Goal: Transaction & Acquisition: Purchase product/service

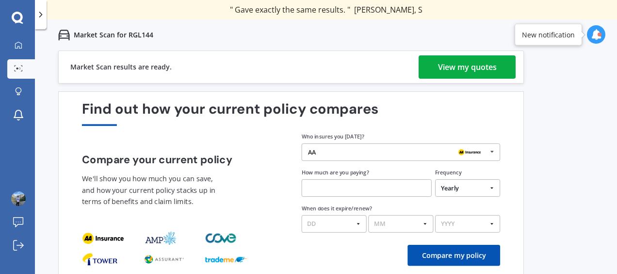
click at [459, 65] on div "View my quotes" at bounding box center [467, 66] width 59 height 23
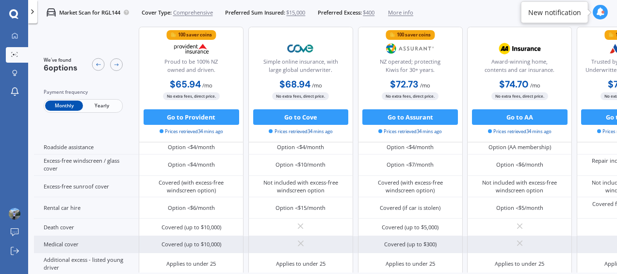
scroll to position [364, 0]
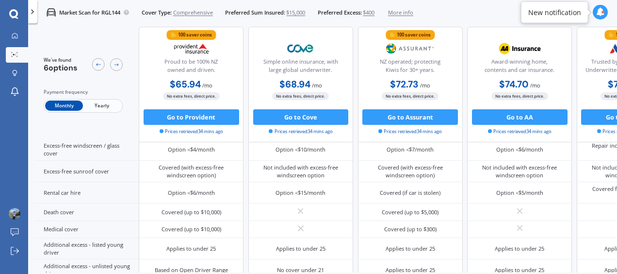
click at [108, 106] on span "Yearly" at bounding box center [102, 106] width 38 height 10
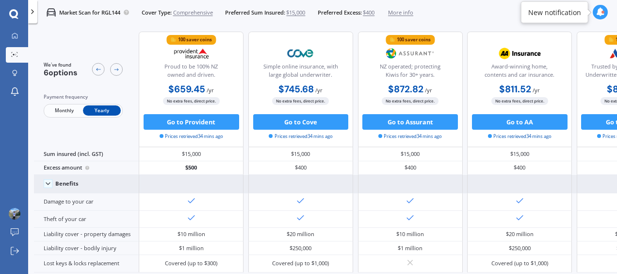
scroll to position [0, 0]
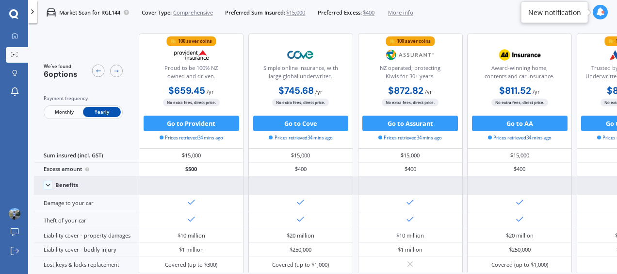
click at [47, 185] on icon at bounding box center [48, 185] width 8 height 8
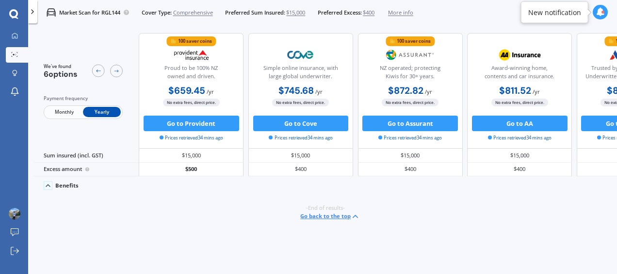
click at [46, 185] on polyline at bounding box center [48, 185] width 4 height 2
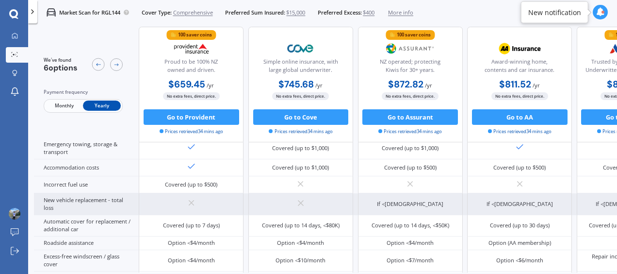
scroll to position [242, 0]
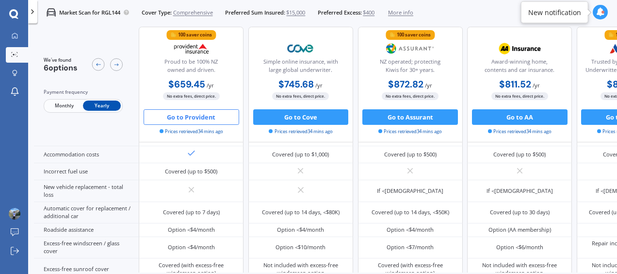
click at [207, 119] on button "Go to Provident" at bounding box center [192, 117] width 96 height 16
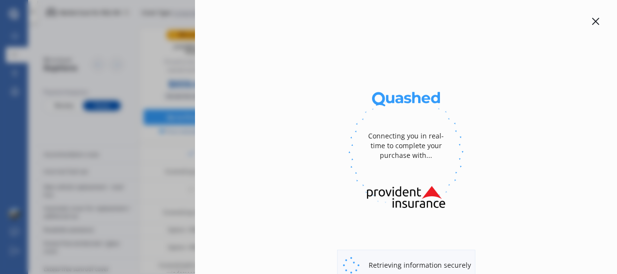
select select "full"
select select "[STREET_ADDRESS][PERSON_NAME]"
select select "SUBARU"
select select "OUTBACK"
select select "NO"
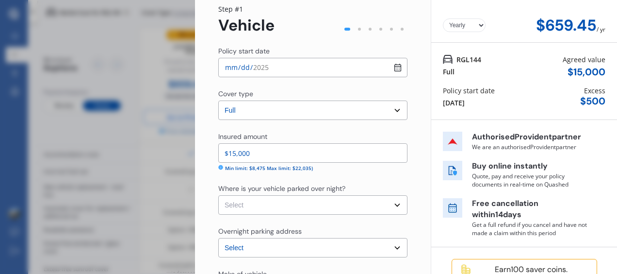
scroll to position [49, 0]
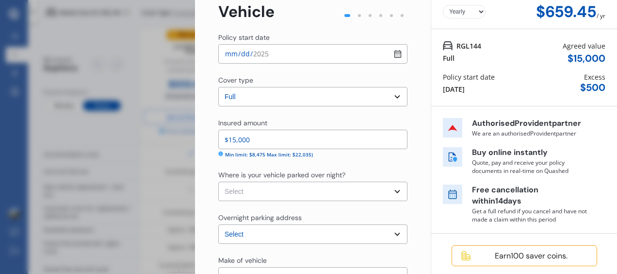
click at [388, 191] on select "Select Garage (fully enclosed) Off Street Parking Other" at bounding box center [312, 191] width 189 height 19
select select "GARAGE"
click at [218, 182] on select "Select Garage (fully enclosed) Off Street Parking Other" at bounding box center [312, 191] width 189 height 19
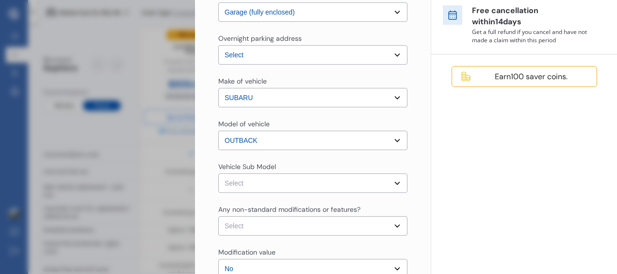
scroll to position [243, 0]
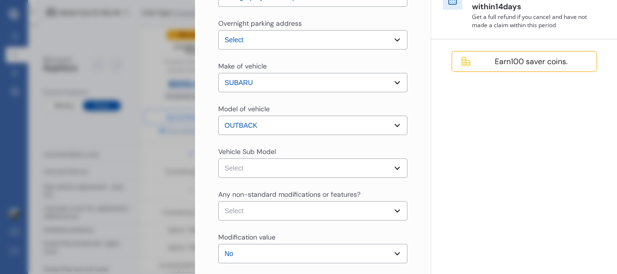
click at [392, 170] on select "Select Outback BS Legacy Limited Wagon 5dr CVT 1sp AWD 2.5i [IMP]" at bounding box center [312, 167] width 189 height 19
click at [393, 169] on select "Select Outback BS Legacy Limited Wagon 5dr CVT 1sp AWD 2.5i [IMP]" at bounding box center [312, 167] width 189 height 19
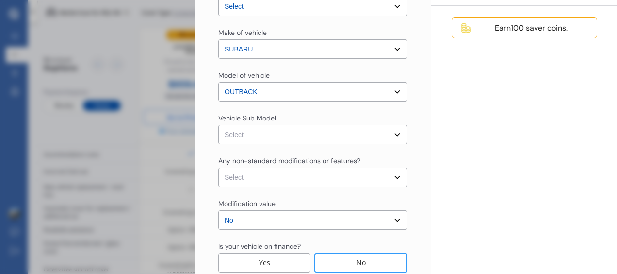
scroll to position [291, 0]
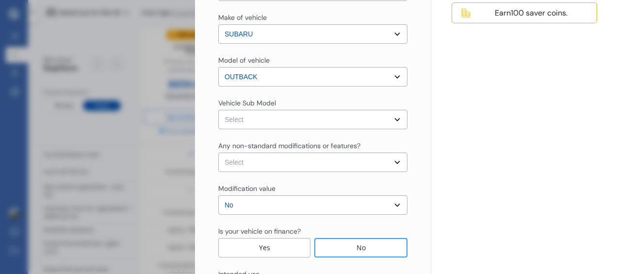
click at [395, 163] on select "Select None [MEDICAL_DATA] System(NOS) Roll Cage Full Racing Harness" at bounding box center [312, 161] width 189 height 19
select select "none"
click at [218, 152] on select "Select None [MEDICAL_DATA] System(NOS) Roll Cage Full Racing Harness" at bounding box center [312, 161] width 189 height 19
click at [392, 117] on select "Select Outback BS Legacy Limited Wagon 5dr CVT 1sp AWD 2.5i [IMP]" at bounding box center [312, 119] width 189 height 19
click at [412, 99] on div "Yearly Monthly $659.45 / yr Step # 1 Vehicle Policy start date [DATE] Cover typ…" at bounding box center [313, 47] width 236 height 622
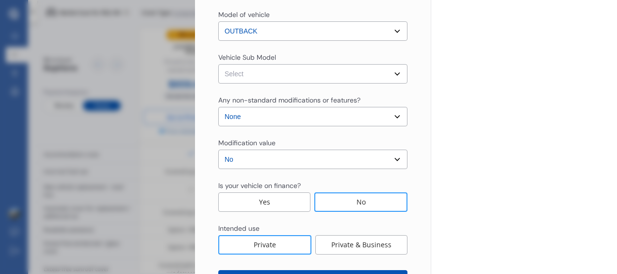
scroll to position [376, 0]
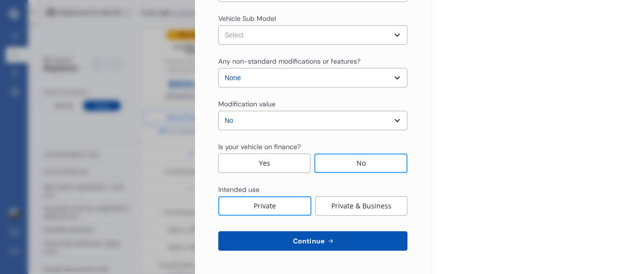
click at [332, 240] on button "Continue" at bounding box center [312, 240] width 189 height 19
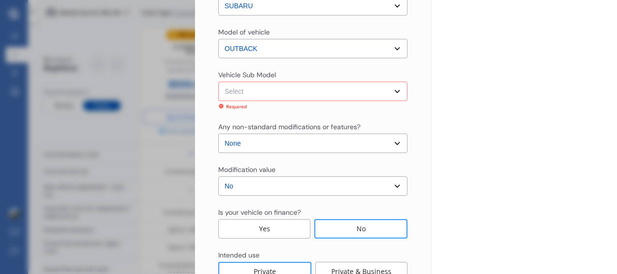
scroll to position [230, 0]
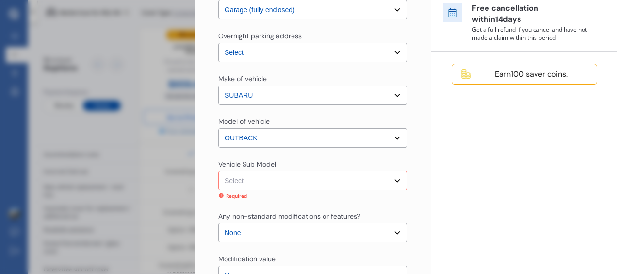
click at [368, 176] on select "Select Outback BS Legacy Limited Wagon 5dr CVT 1sp AWD 2.5i [IMP]" at bounding box center [312, 180] width 189 height 19
select select "NZVSUBA2016AEBU"
click at [218, 171] on select "Select Outback BS Legacy Limited Wagon 5dr CVT 1sp AWD 2.5i [IMP]" at bounding box center [312, 180] width 189 height 19
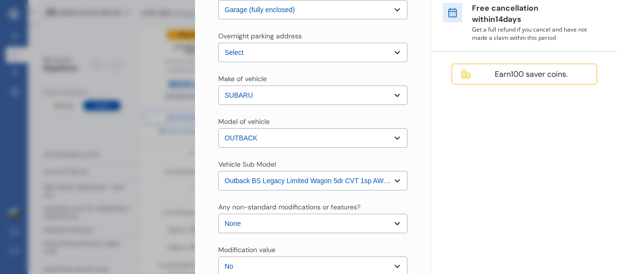
click at [410, 186] on div "Yearly Monthly $659.45 / yr Step # 1 Vehicle Policy start date [DATE] Cover typ…" at bounding box center [313, 108] width 236 height 622
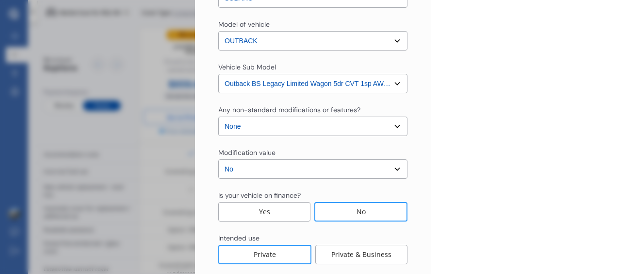
scroll to position [376, 0]
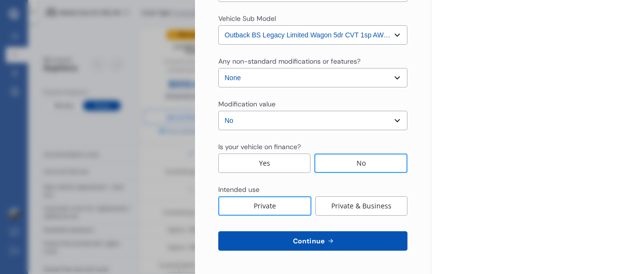
click at [348, 243] on button "Continue" at bounding box center [312, 240] width 189 height 19
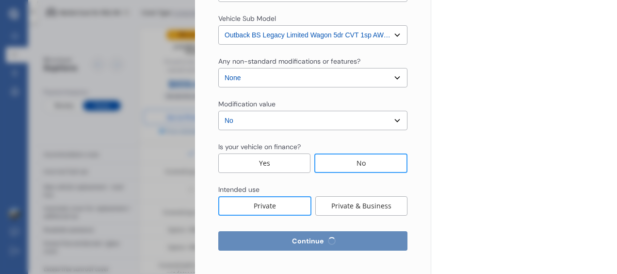
select select "27"
select select "03"
select select "1983"
select select "NZ_FULL"
select select "0"
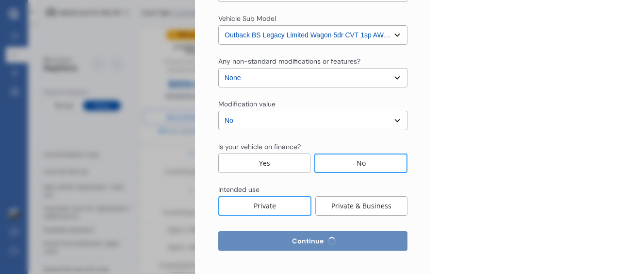
select select "25"
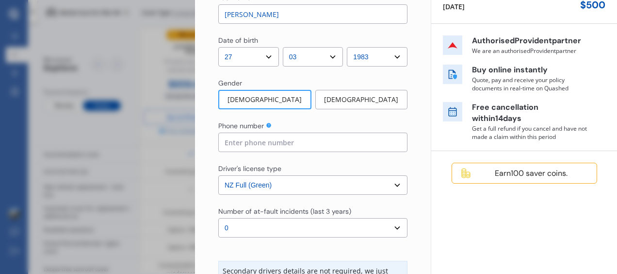
scroll to position [146, 0]
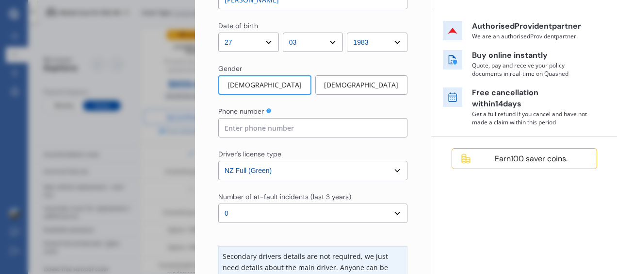
click at [296, 131] on input at bounding box center [312, 127] width 189 height 19
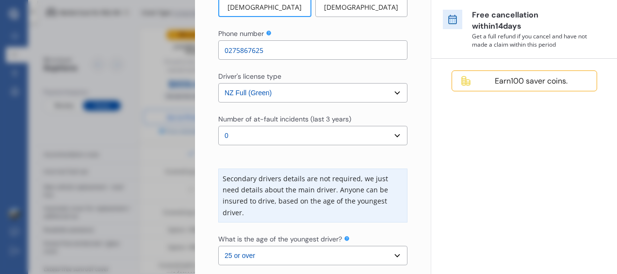
scroll to position [243, 0]
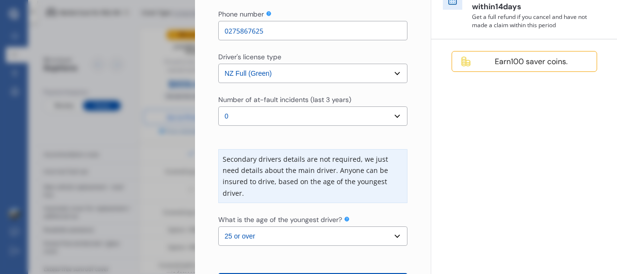
type input "0275867625"
click at [394, 120] on select "Select number of at-fault incidents (last 3 years) 0 1 2 3 4 5 or more" at bounding box center [312, 115] width 189 height 19
click at [396, 117] on select "Select number of at-fault incidents (last 3 years) 0 1 2 3 4 5 or more" at bounding box center [312, 115] width 189 height 19
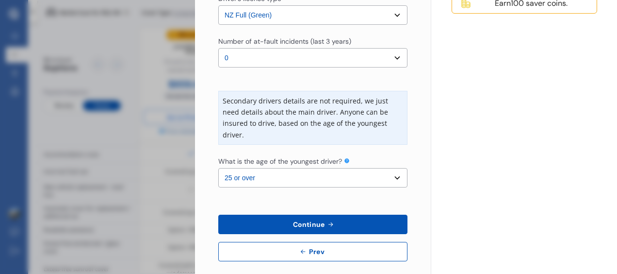
scroll to position [311, 0]
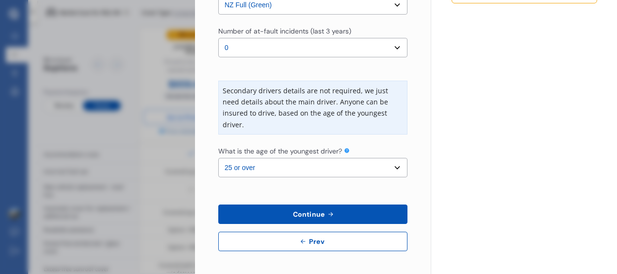
click at [316, 208] on button "Continue" at bounding box center [312, 213] width 189 height 19
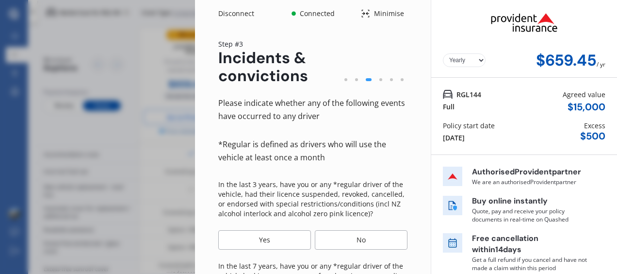
scroll to position [49, 0]
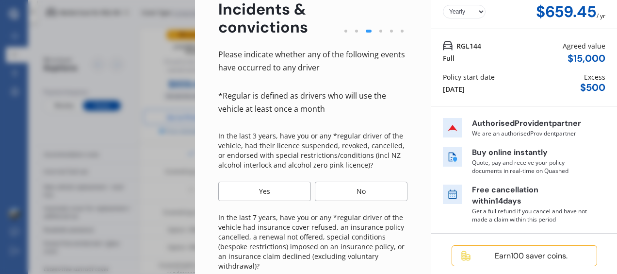
click at [365, 187] on div "No" at bounding box center [361, 191] width 93 height 19
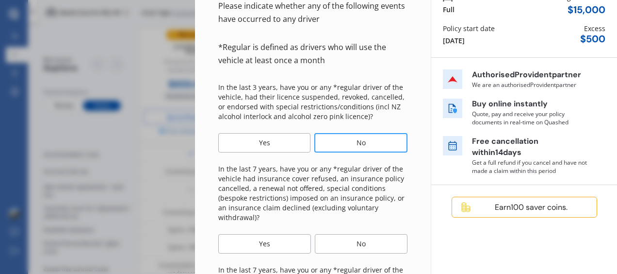
scroll to position [146, 0]
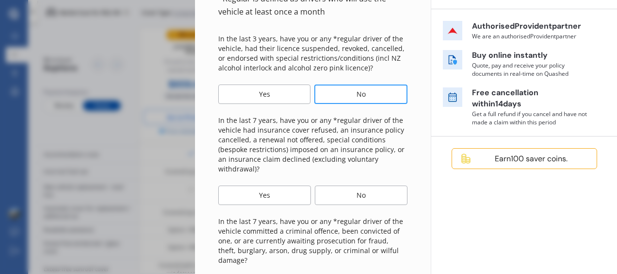
click at [385, 193] on div "No" at bounding box center [361, 194] width 93 height 19
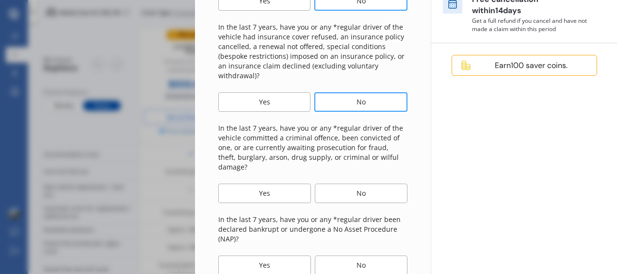
scroll to position [243, 0]
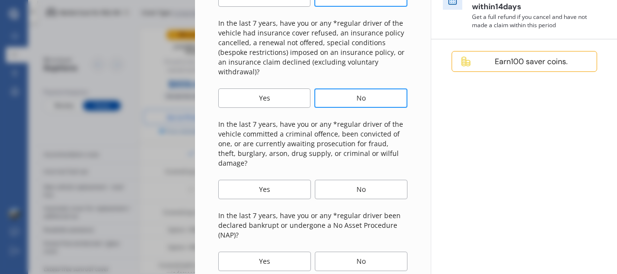
click at [380, 180] on div "No" at bounding box center [361, 189] width 93 height 19
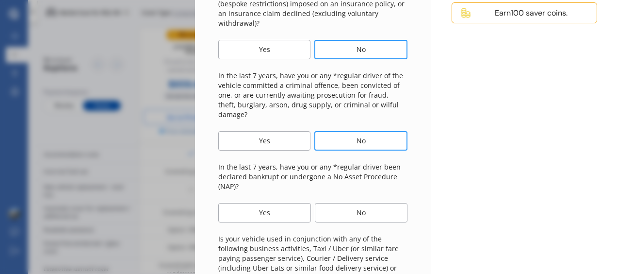
click at [381, 203] on div "No" at bounding box center [361, 212] width 93 height 19
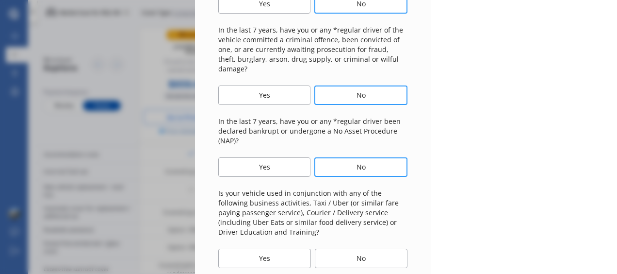
scroll to position [388, 0]
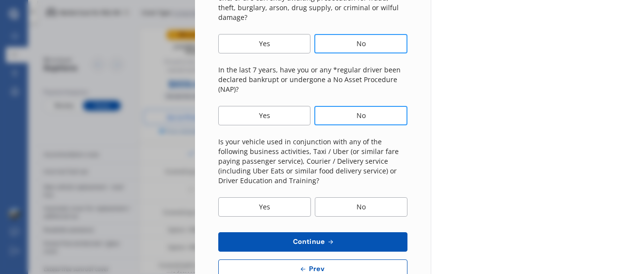
click at [379, 197] on div "No" at bounding box center [361, 206] width 93 height 19
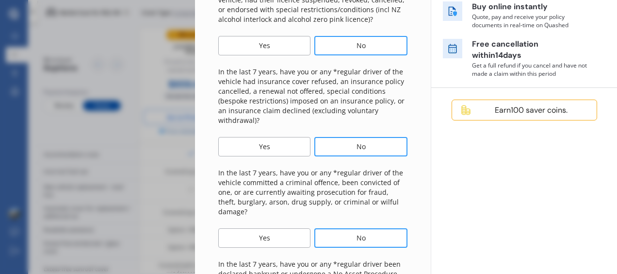
scroll to position [406, 0]
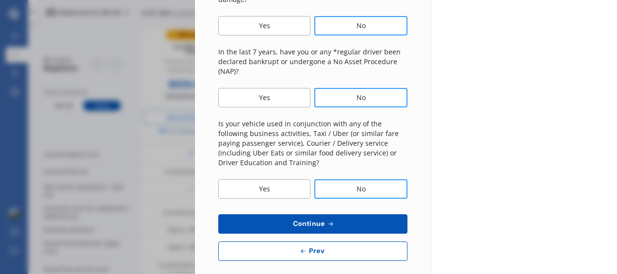
click at [362, 214] on button "Continue" at bounding box center [312, 223] width 189 height 19
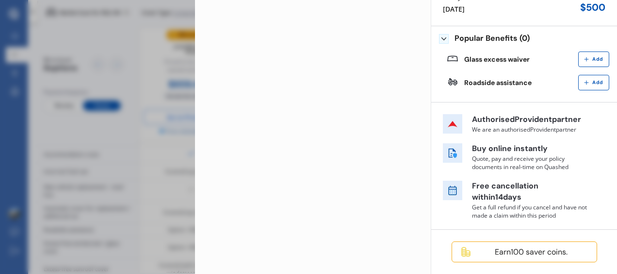
scroll to position [0, 0]
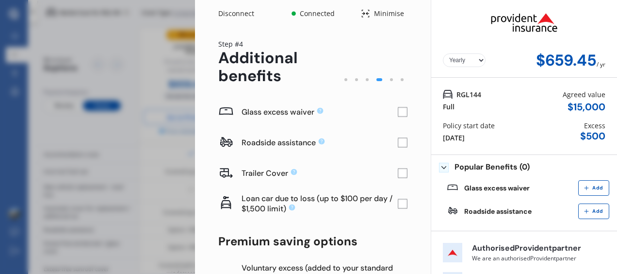
click at [398, 143] on rect at bounding box center [403, 143] width 10 height 10
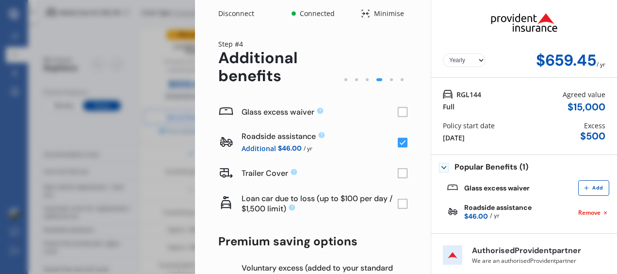
click at [398, 146] on rect at bounding box center [403, 143] width 10 height 10
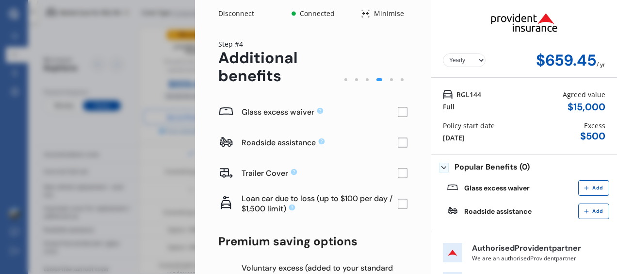
click at [398, 114] on rect at bounding box center [403, 112] width 10 height 10
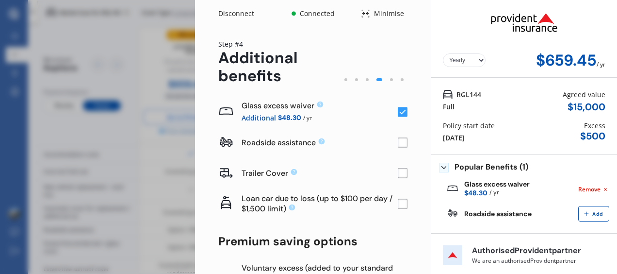
click at [398, 114] on rect at bounding box center [403, 112] width 10 height 10
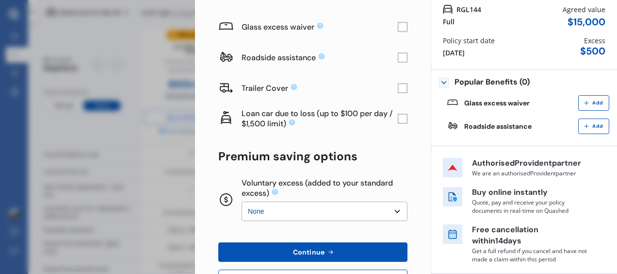
scroll to position [128, 0]
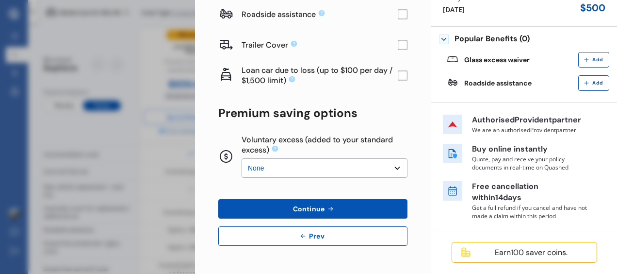
click at [349, 205] on button "Continue" at bounding box center [312, 208] width 189 height 19
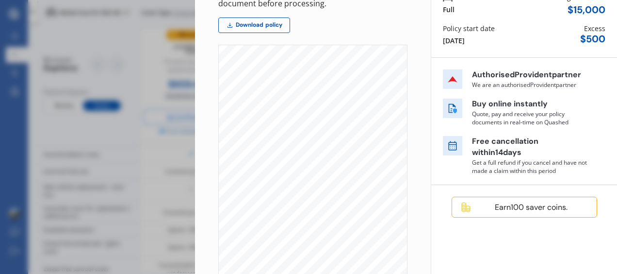
scroll to position [0, 0]
